Goal: Obtain resource: Download file/media

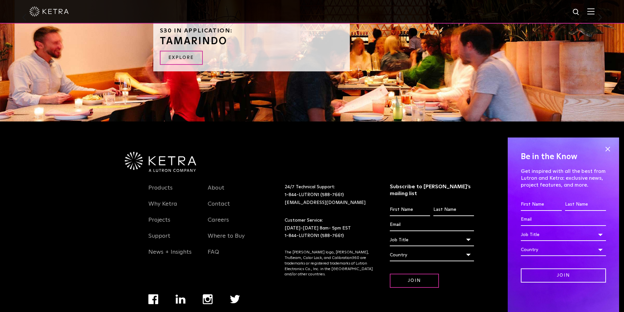
scroll to position [719, 0]
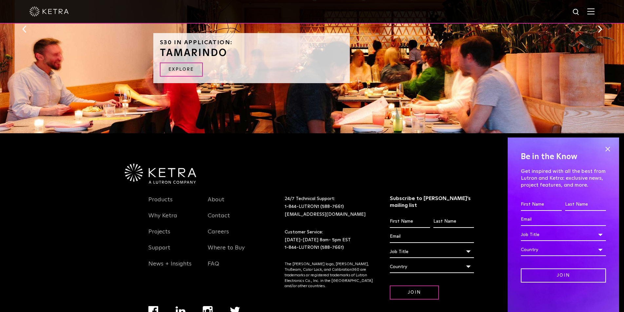
click at [594, 10] on img at bounding box center [590, 11] width 7 height 6
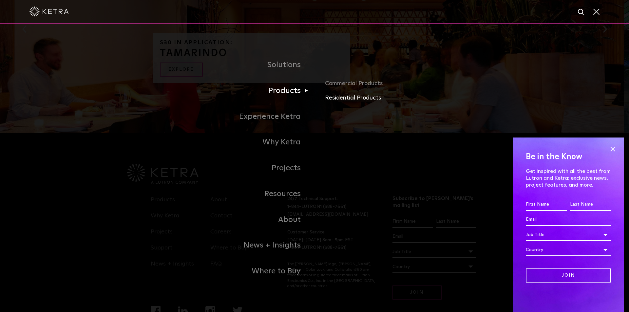
click at [334, 98] on link "Residential Products" at bounding box center [401, 97] width 153 height 9
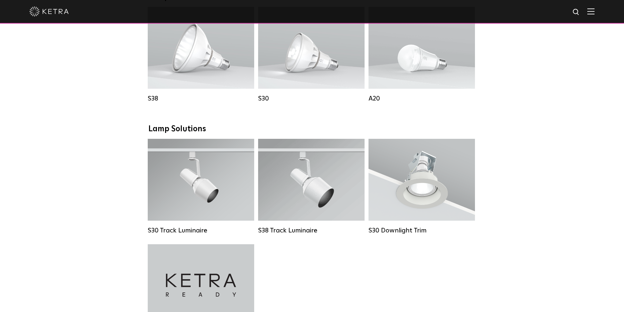
scroll to position [426, 0]
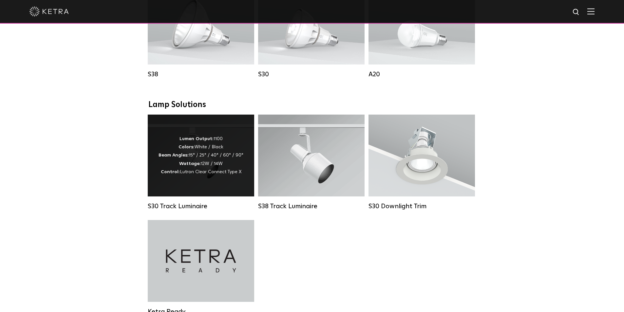
click at [203, 176] on div "Lumen Output: 1100 Colors: White / Black Beam Angles: 15° / 25° / 40° / 60° / 9…" at bounding box center [200, 155] width 85 height 41
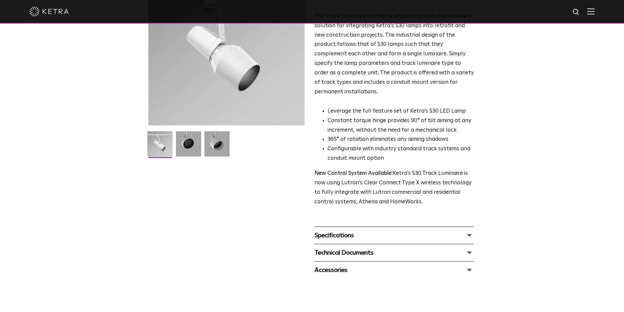
scroll to position [98, 0]
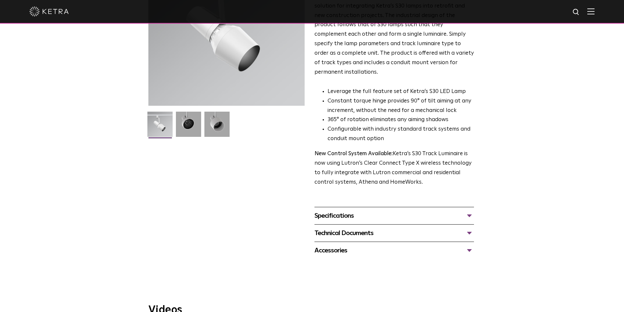
click at [469, 228] on div "Technical Documents" at bounding box center [393, 233] width 159 height 10
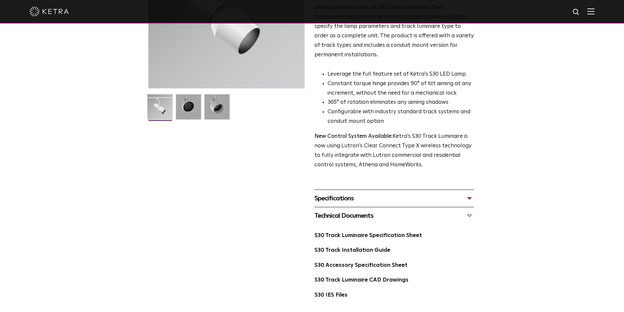
scroll to position [131, 0]
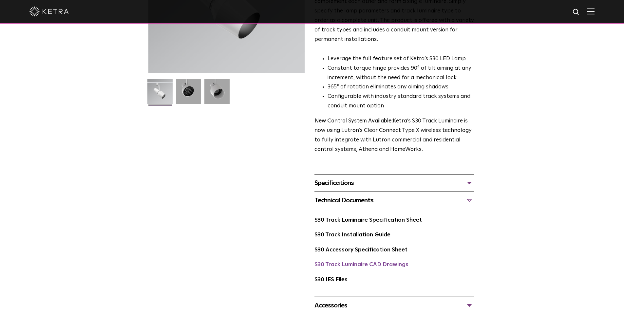
click at [378, 262] on link "S30 Track Luminaire CAD Drawings" at bounding box center [361, 265] width 94 height 6
